Goal: Task Accomplishment & Management: Complete application form

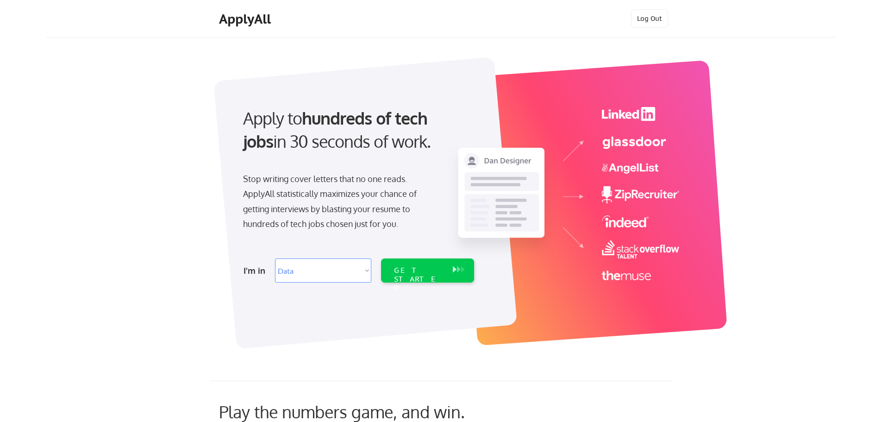
select select ""data_science___analytics""
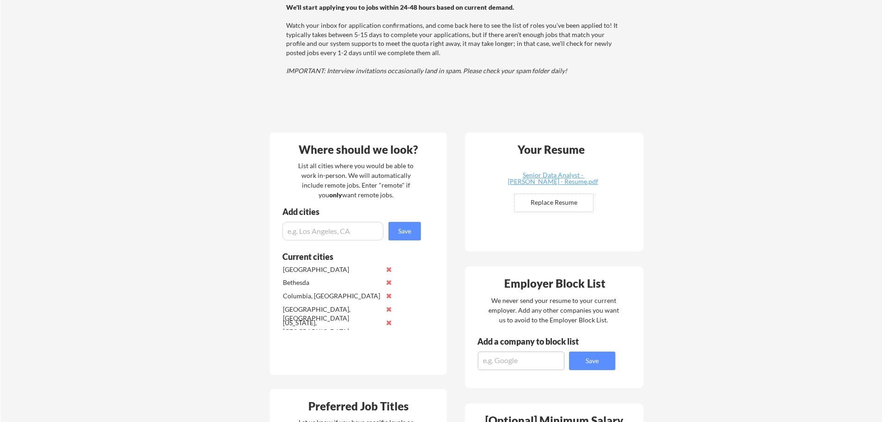
scroll to position [139, 0]
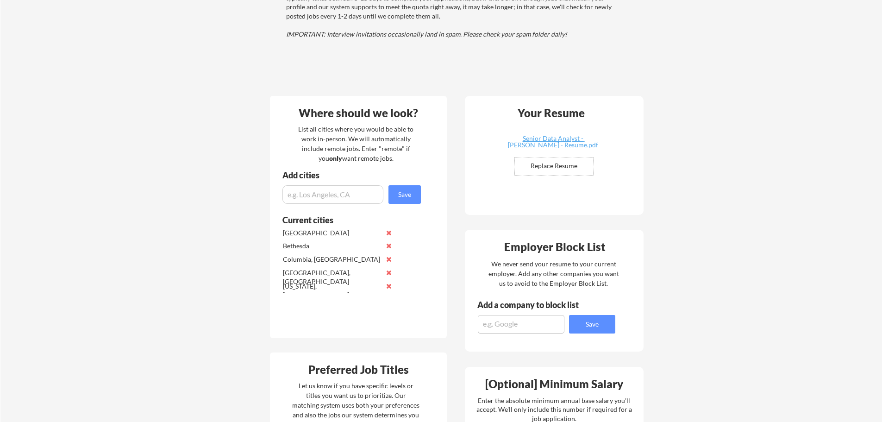
click at [564, 168] on input "file" at bounding box center [554, 166] width 78 height 18
type input "C:\fakepath\[PERSON_NAME] - Resume.pdf"
click at [732, 186] on div "Your Dashboard Woohoo! You're ready to be applied! 🙌 We'll start applying you t…" at bounding box center [441, 403] width 882 height 1011
click at [571, 144] on link "[PERSON_NAME] - Resume.pdf" at bounding box center [553, 142] width 110 height 14
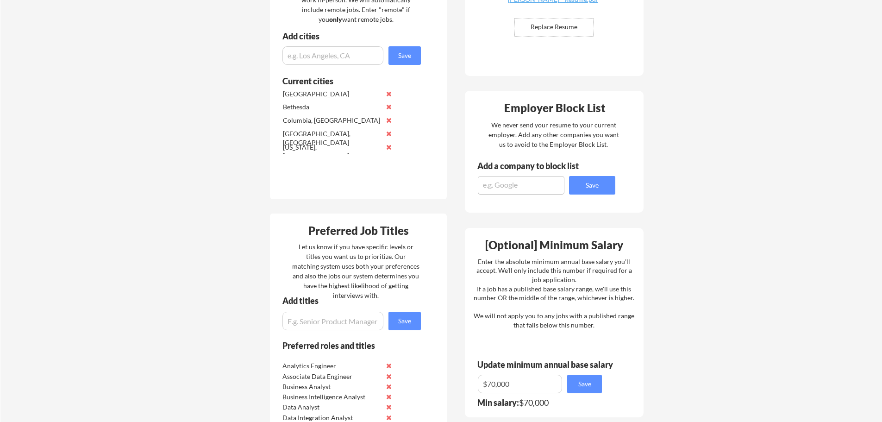
scroll to position [324, 0]
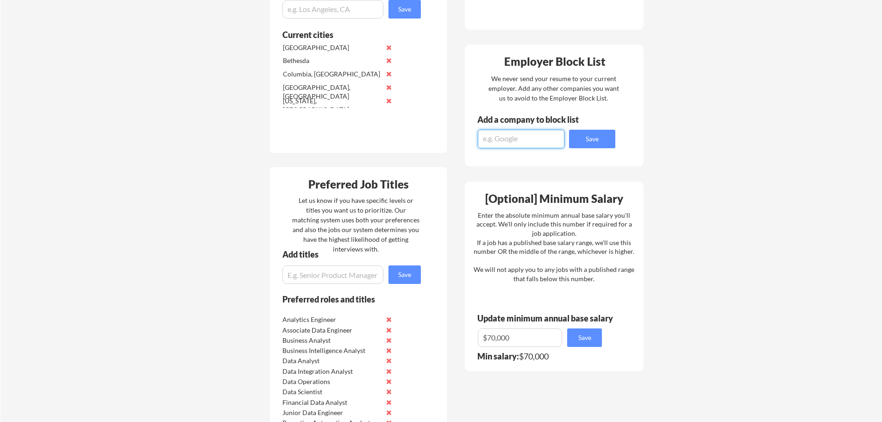
click at [528, 144] on textarea at bounding box center [521, 139] width 87 height 19
type textarea "The [PERSON_NAME] Law Group"
click at [569, 130] on button "Save" at bounding box center [592, 139] width 46 height 19
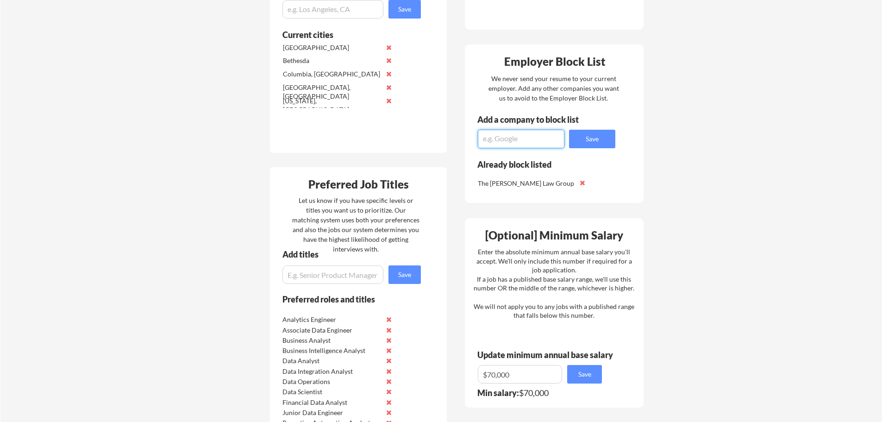
click at [526, 144] on textarea at bounding box center [521, 139] width 87 height 19
click at [526, 144] on textarea "Jaklitsh" at bounding box center [521, 139] width 87 height 19
click at [526, 143] on textarea "Jaklitsh" at bounding box center [521, 139] width 87 height 19
type textarea "[PERSON_NAME] Law Group"
click at [569, 130] on button "Save" at bounding box center [592, 139] width 46 height 19
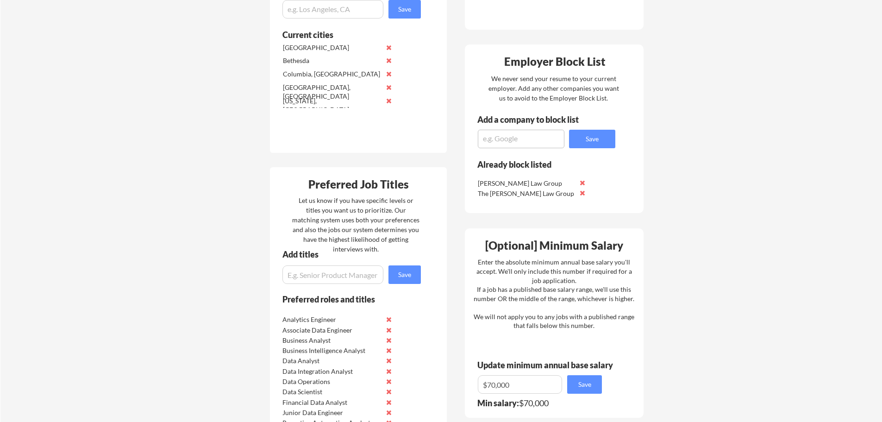
click at [653, 261] on div "Your Dashboard Woohoo! You're ready to be applied! 🙌 We'll start applying you t…" at bounding box center [441, 218] width 882 height 1011
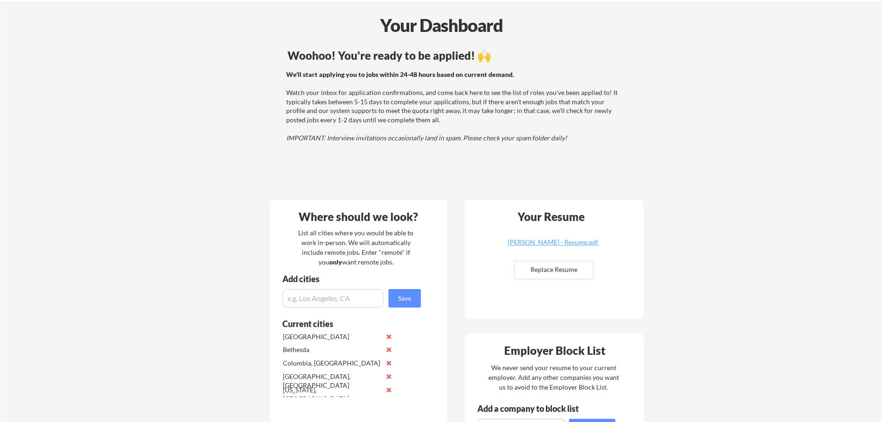
scroll to position [0, 0]
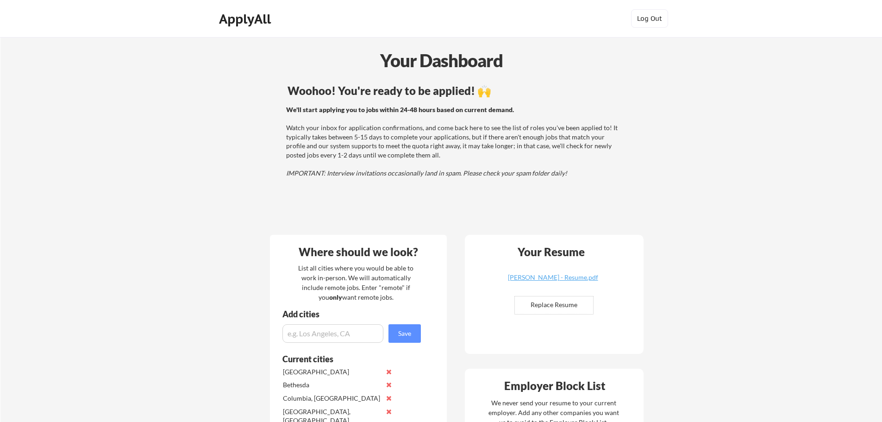
click at [508, 160] on div "We'll start applying you to jobs within 24-48 hours based on current demand. Wa…" at bounding box center [453, 141] width 334 height 73
